Goal: Task Accomplishment & Management: Manage account settings

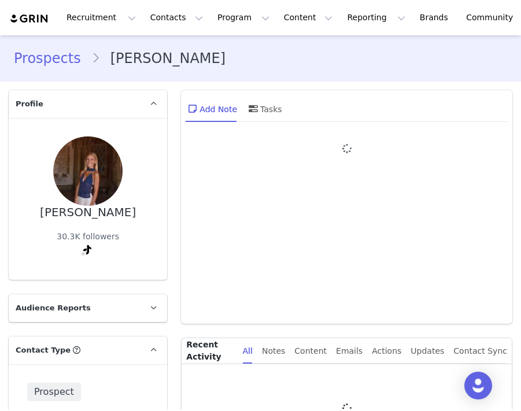
type input "+1 ([GEOGRAPHIC_DATA])"
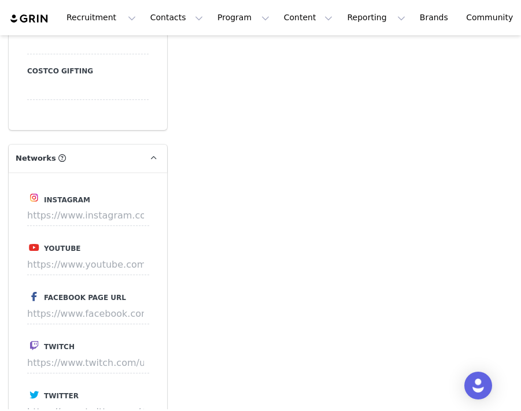
scroll to position [1560, 0]
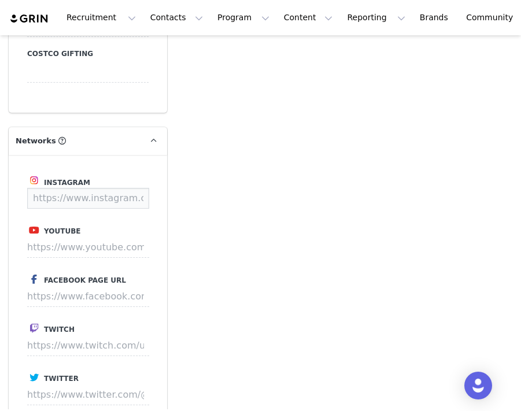
click at [81, 188] on input at bounding box center [88, 198] width 122 height 21
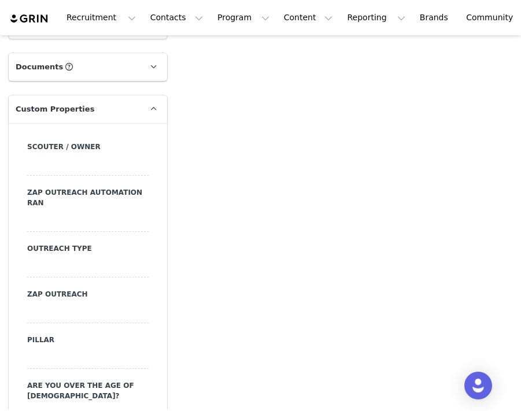
scroll to position [1010, 0]
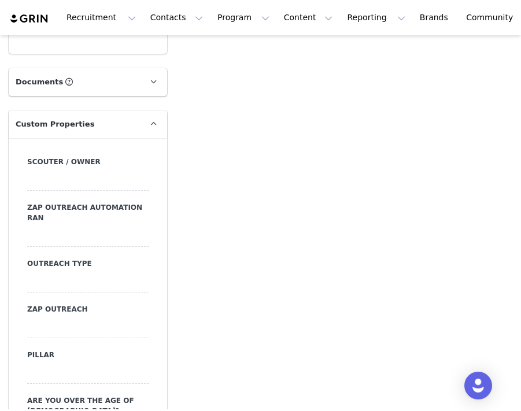
click at [48, 286] on div at bounding box center [87, 282] width 121 height 21
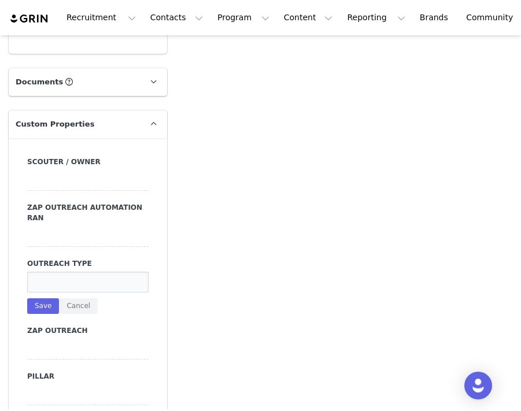
click at [42, 286] on input at bounding box center [87, 282] width 121 height 21
type input "dm"
click at [39, 298] on button "Save" at bounding box center [43, 306] width 32 height 16
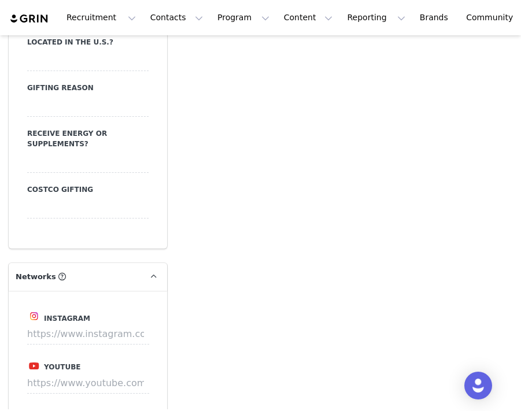
scroll to position [1434, 0]
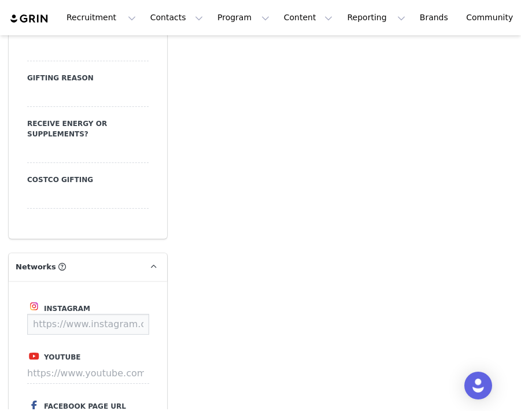
click at [92, 314] on input at bounding box center [88, 324] width 122 height 21
paste input "[URL][DOMAIN_NAME]"
type input "[URL][DOMAIN_NAME]"
click at [116, 314] on button "Save" at bounding box center [127, 324] width 42 height 21
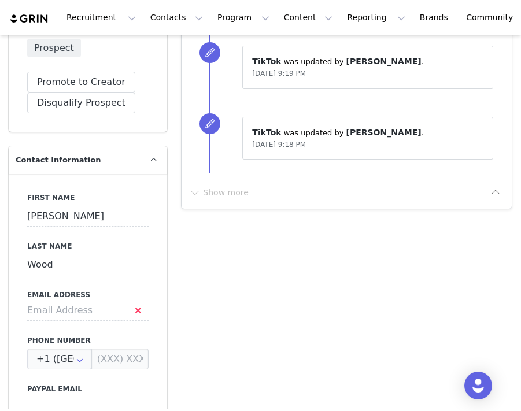
scroll to position [353, 0]
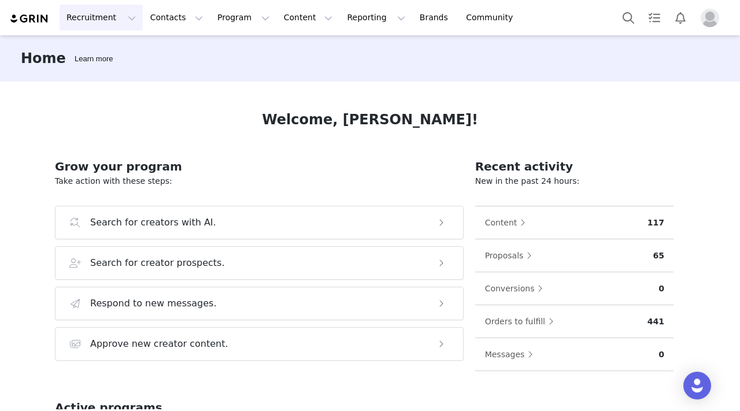
click at [116, 16] on button "Recruitment Recruitment" at bounding box center [101, 18] width 83 height 26
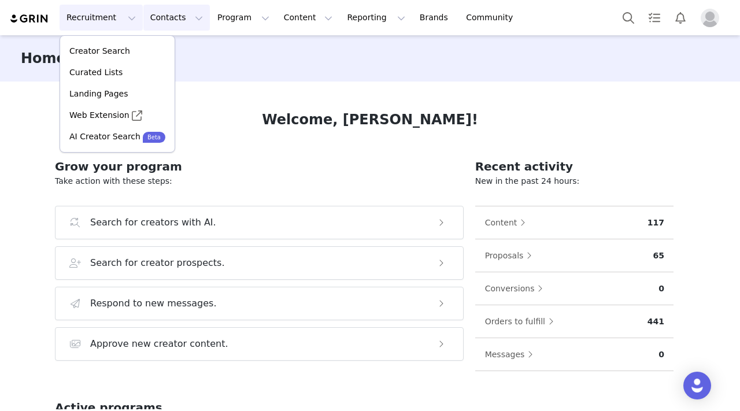
click at [163, 21] on button "Contacts Contacts" at bounding box center [176, 18] width 67 height 26
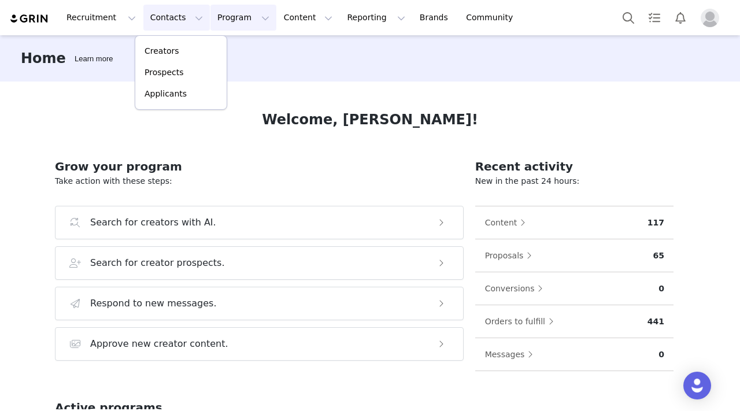
click at [246, 16] on button "Program Program" at bounding box center [244, 18] width 66 height 26
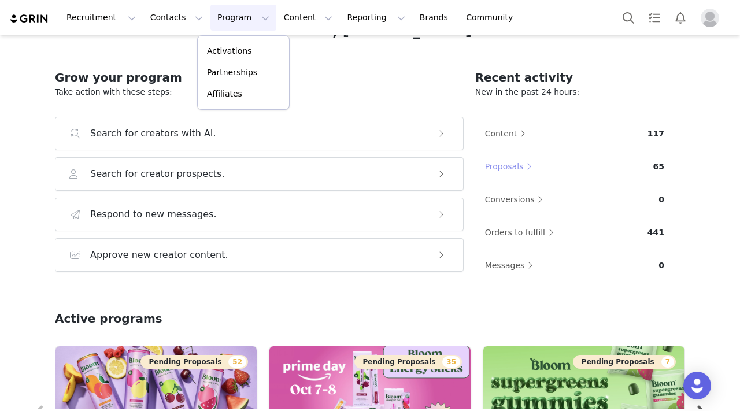
scroll to position [97, 0]
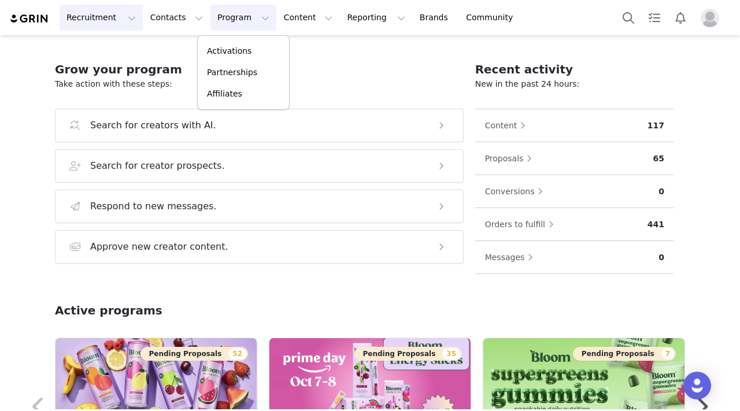
click at [113, 16] on button "Recruitment Recruitment" at bounding box center [101, 18] width 83 height 26
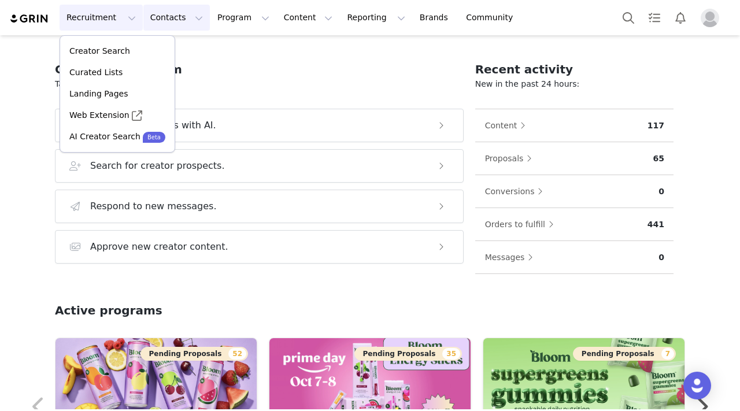
click at [168, 28] on button "Contacts Contacts" at bounding box center [176, 18] width 67 height 26
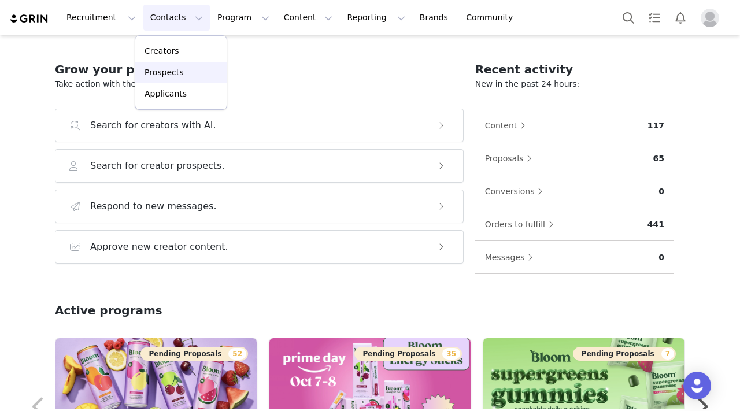
click at [176, 68] on p "Prospects" at bounding box center [164, 73] width 39 height 12
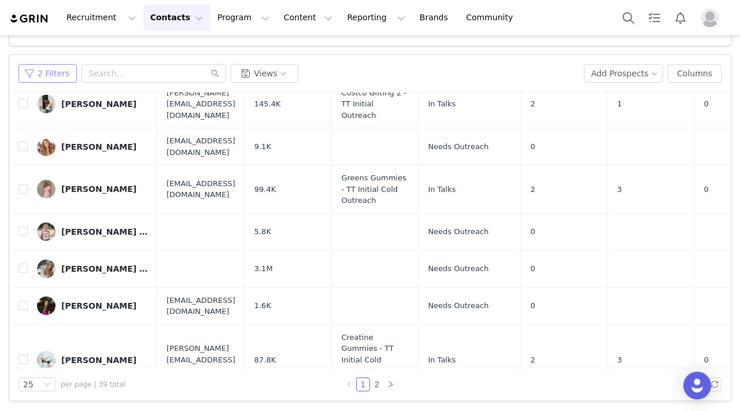
scroll to position [787, 0]
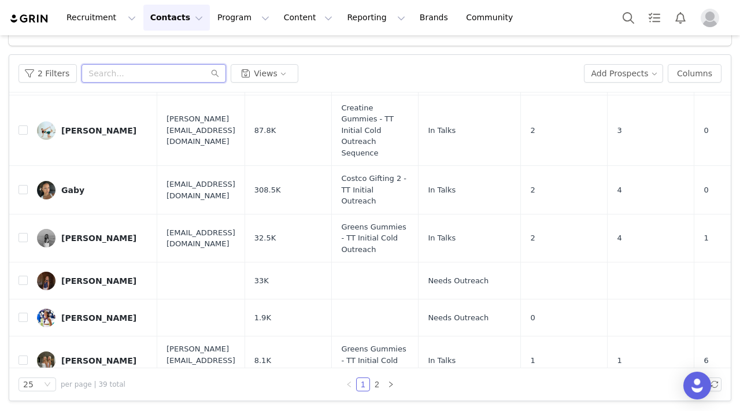
click at [133, 75] on input "text" at bounding box center [154, 73] width 145 height 19
click at [376, 381] on link "2" at bounding box center [377, 384] width 13 height 13
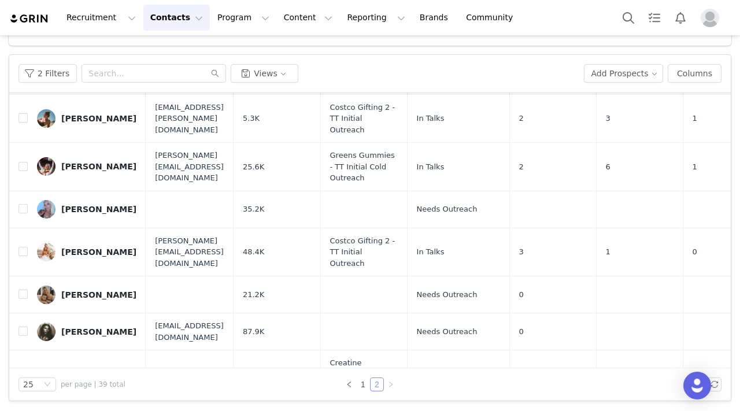
scroll to position [28, 0]
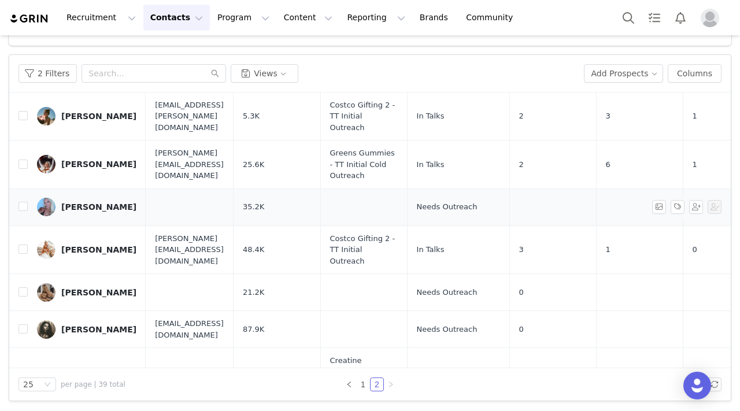
click at [102, 202] on div "[PERSON_NAME]" at bounding box center [98, 206] width 75 height 9
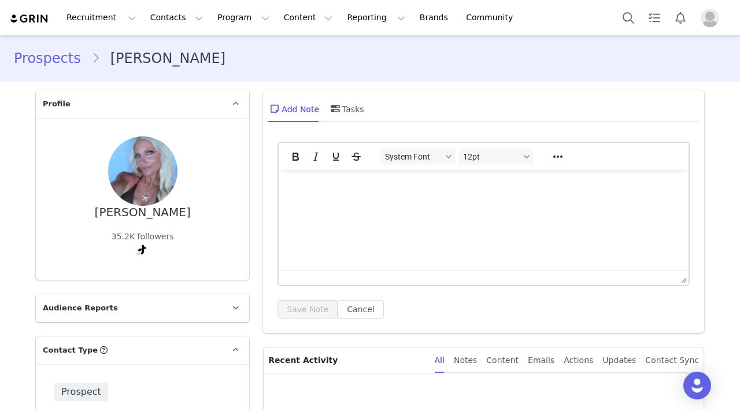
type input "+1 ([GEOGRAPHIC_DATA])"
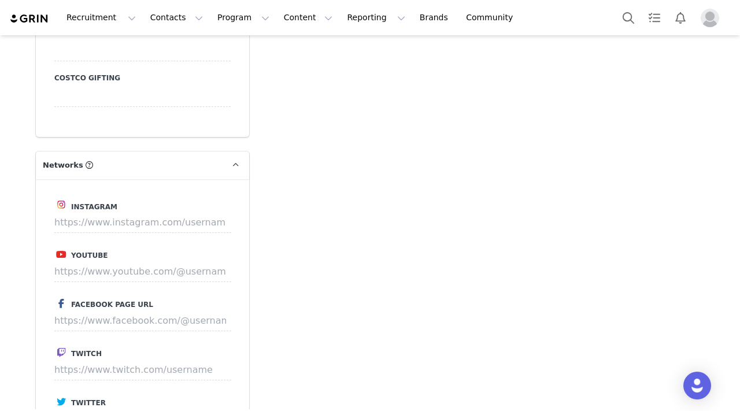
scroll to position [1520, 0]
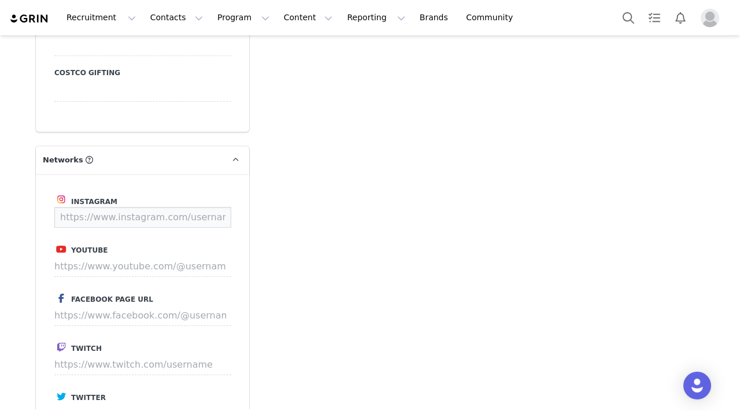
click at [134, 208] on input at bounding box center [142, 217] width 177 height 21
paste input "[URL][DOMAIN_NAME][PERSON_NAME][DOMAIN_NAME][PERSON_NAME]"
type input "[URL][DOMAIN_NAME][PERSON_NAME][DOMAIN_NAME][PERSON_NAME]"
click at [224, 207] on button "Save" at bounding box center [210, 217] width 42 height 21
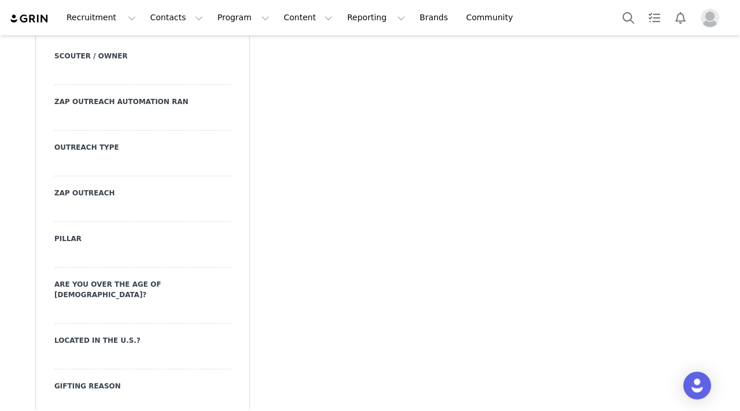
scroll to position [1112, 0]
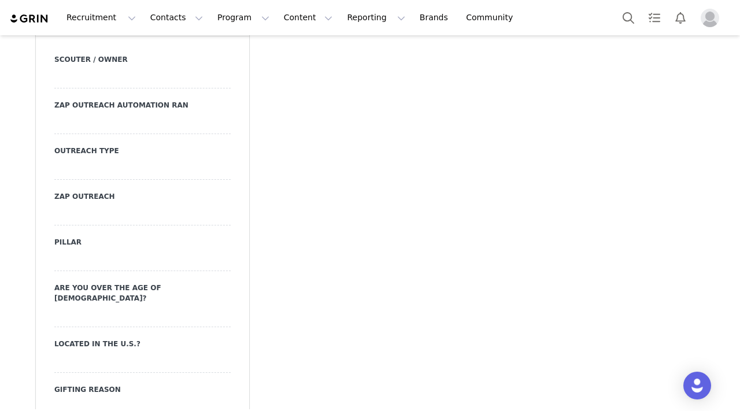
click at [83, 161] on div at bounding box center [142, 169] width 176 height 21
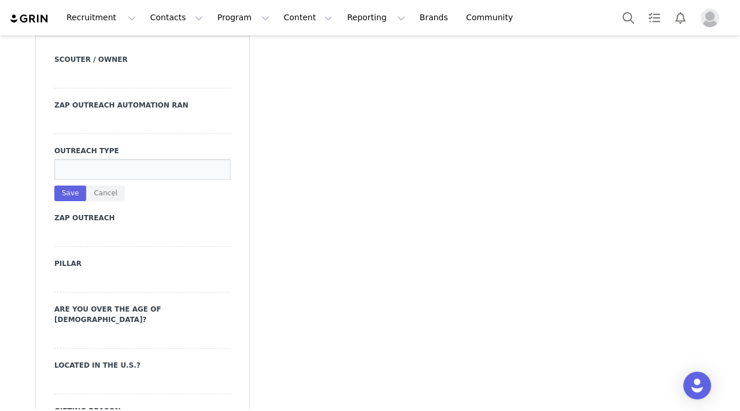
click at [76, 164] on input at bounding box center [142, 169] width 176 height 21
type input "dm"
click at [64, 188] on button "Save" at bounding box center [70, 194] width 32 height 16
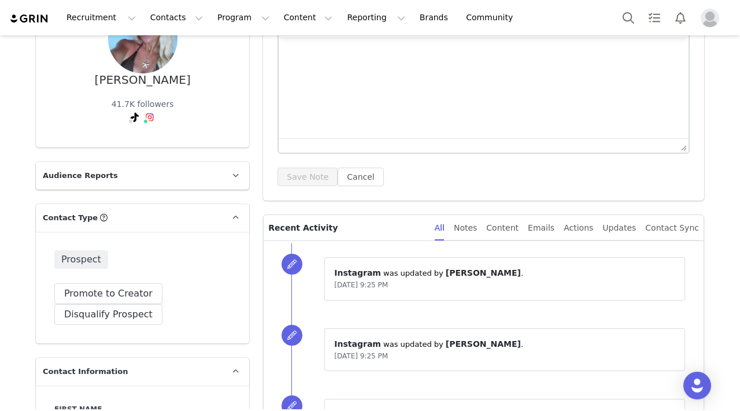
scroll to position [0, 0]
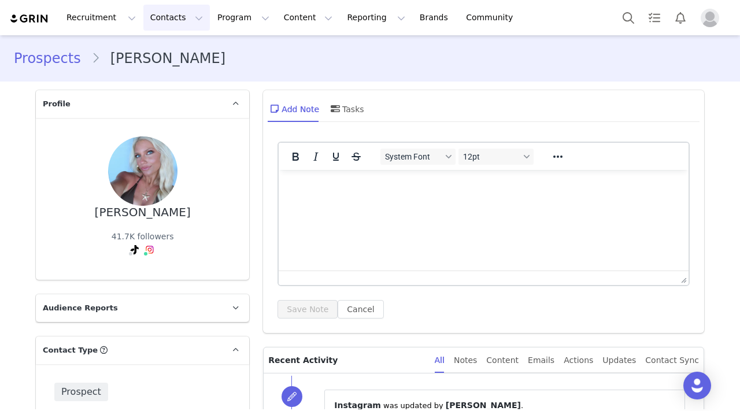
click at [158, 19] on button "Contacts Contacts" at bounding box center [176, 18] width 67 height 26
click at [164, 72] on p "Prospects" at bounding box center [164, 73] width 39 height 12
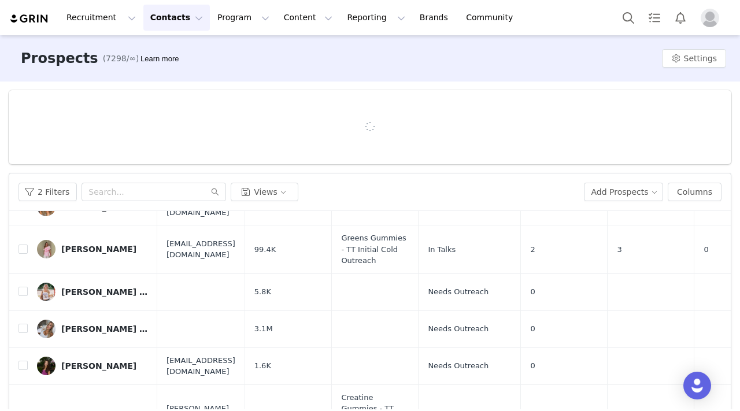
scroll to position [119, 0]
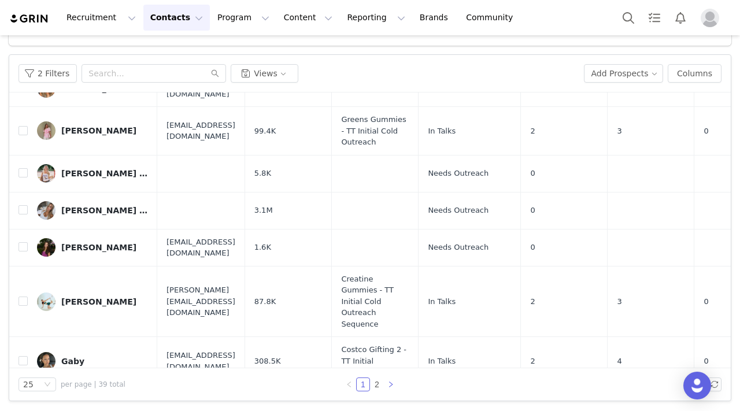
click at [393, 385] on icon "icon: right" at bounding box center [390, 384] width 7 height 7
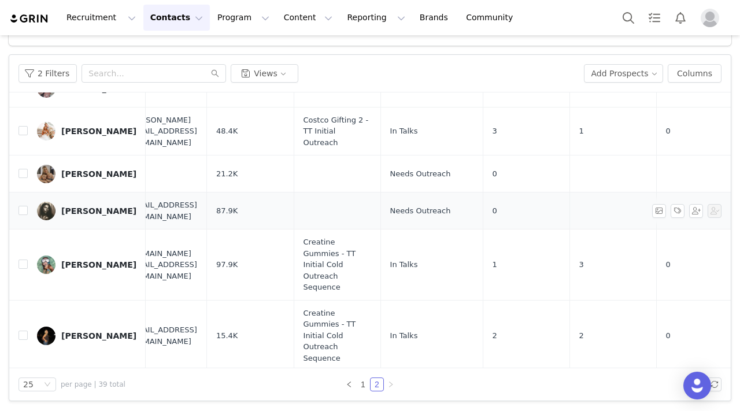
scroll to position [146, 0]
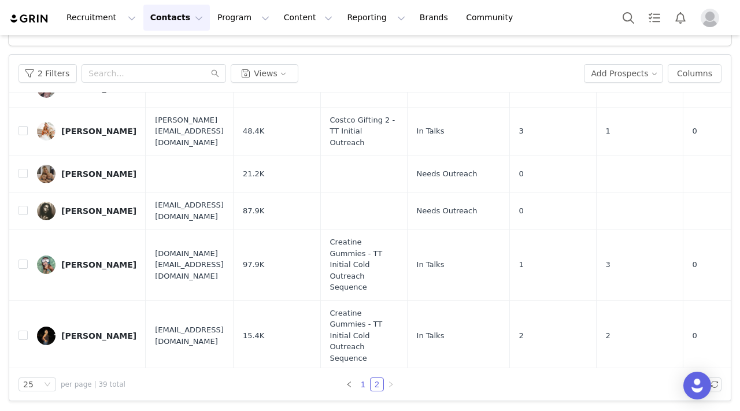
click at [356, 383] on li "1" at bounding box center [363, 385] width 14 height 14
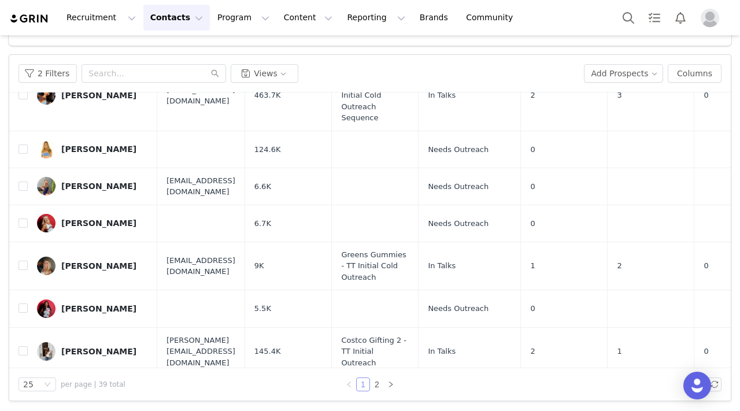
scroll to position [179, 0]
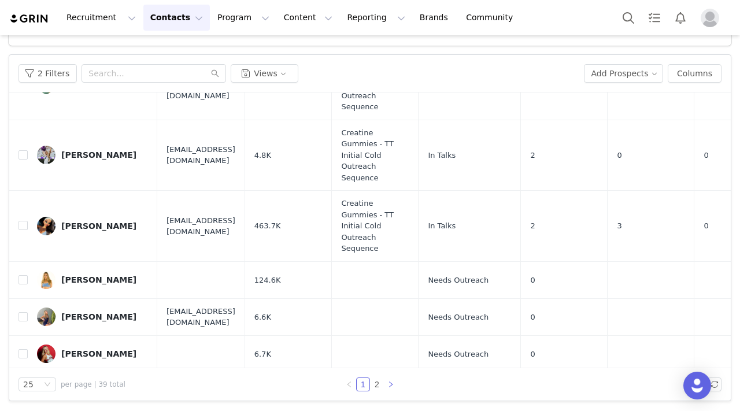
click at [390, 381] on icon "icon: right" at bounding box center [390, 384] width 7 height 7
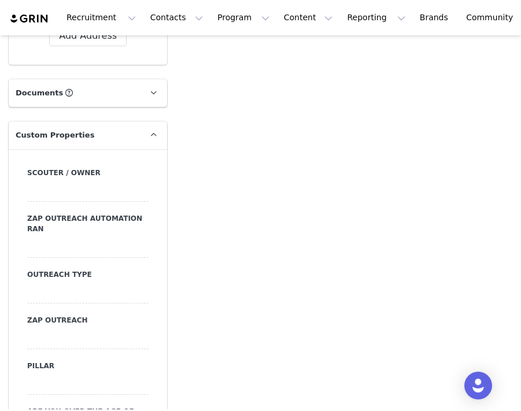
scroll to position [1000, 0]
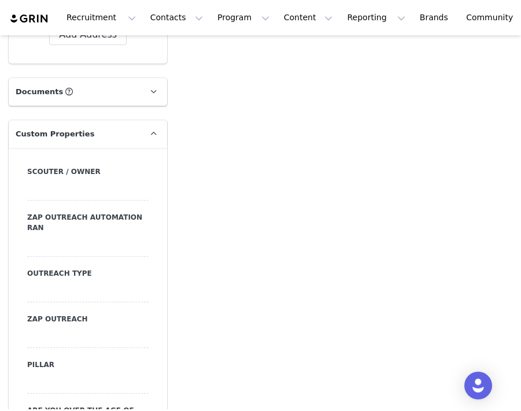
click at [39, 306] on div "Scouter / Owner Zap Outreach Automation Ran Outreach Type Zap Outreach Pillar A…" at bounding box center [87, 405] width 121 height 477
click at [40, 301] on div at bounding box center [87, 292] width 121 height 21
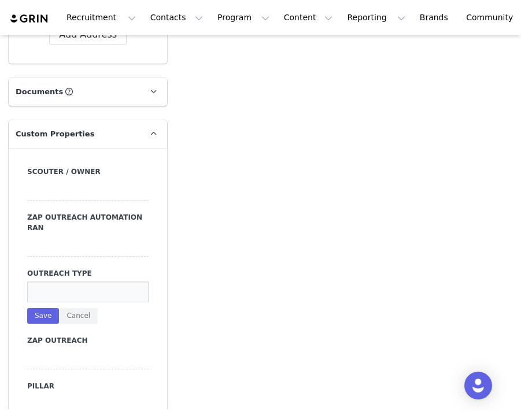
click at [45, 300] on input at bounding box center [87, 292] width 121 height 21
type input "dm"
click at [44, 313] on button "Save" at bounding box center [43, 316] width 32 height 16
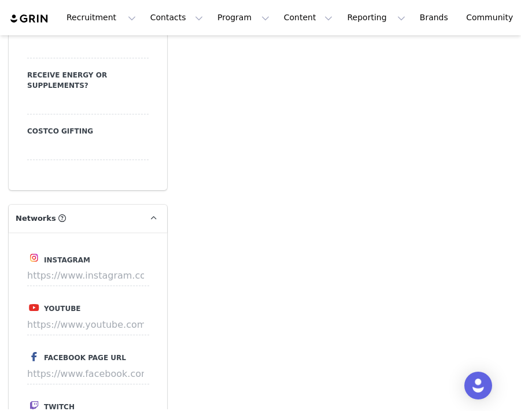
scroll to position [1503, 0]
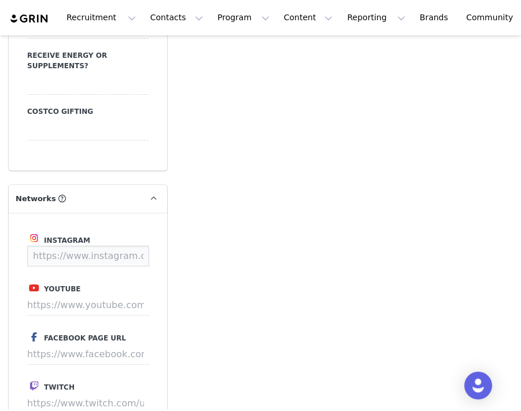
click at [83, 246] on input at bounding box center [88, 256] width 122 height 21
paste input "https://www.instagram.com/addie.wheelerr/"
click at [132, 246] on button "Save" at bounding box center [127, 256] width 42 height 21
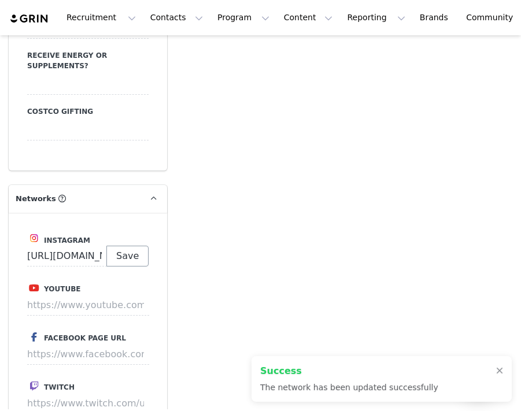
type input "https://www.instagram.com/addie.wheelerr"
